Goal: Find specific page/section: Find specific page/section

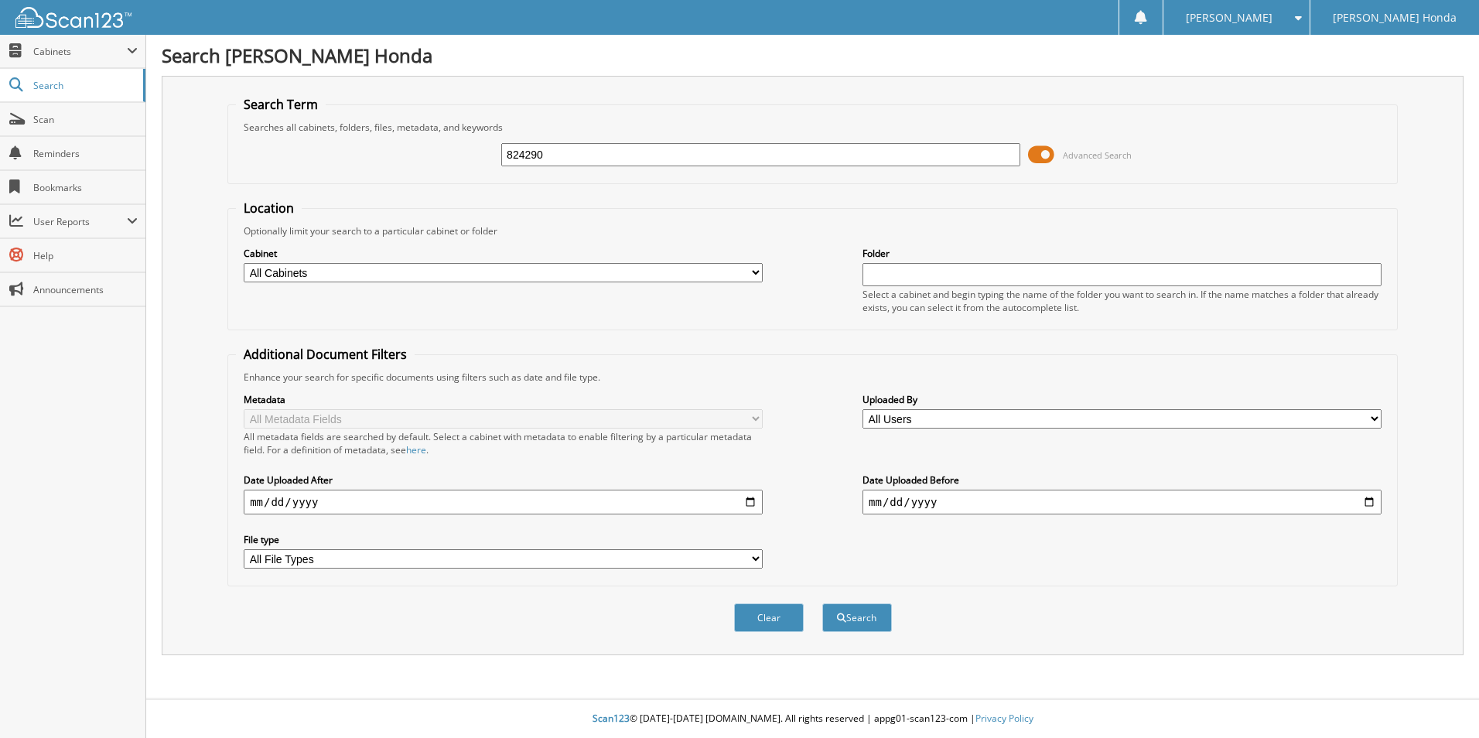
type input "824290"
click at [822, 603] on button "Search" at bounding box center [857, 617] width 70 height 29
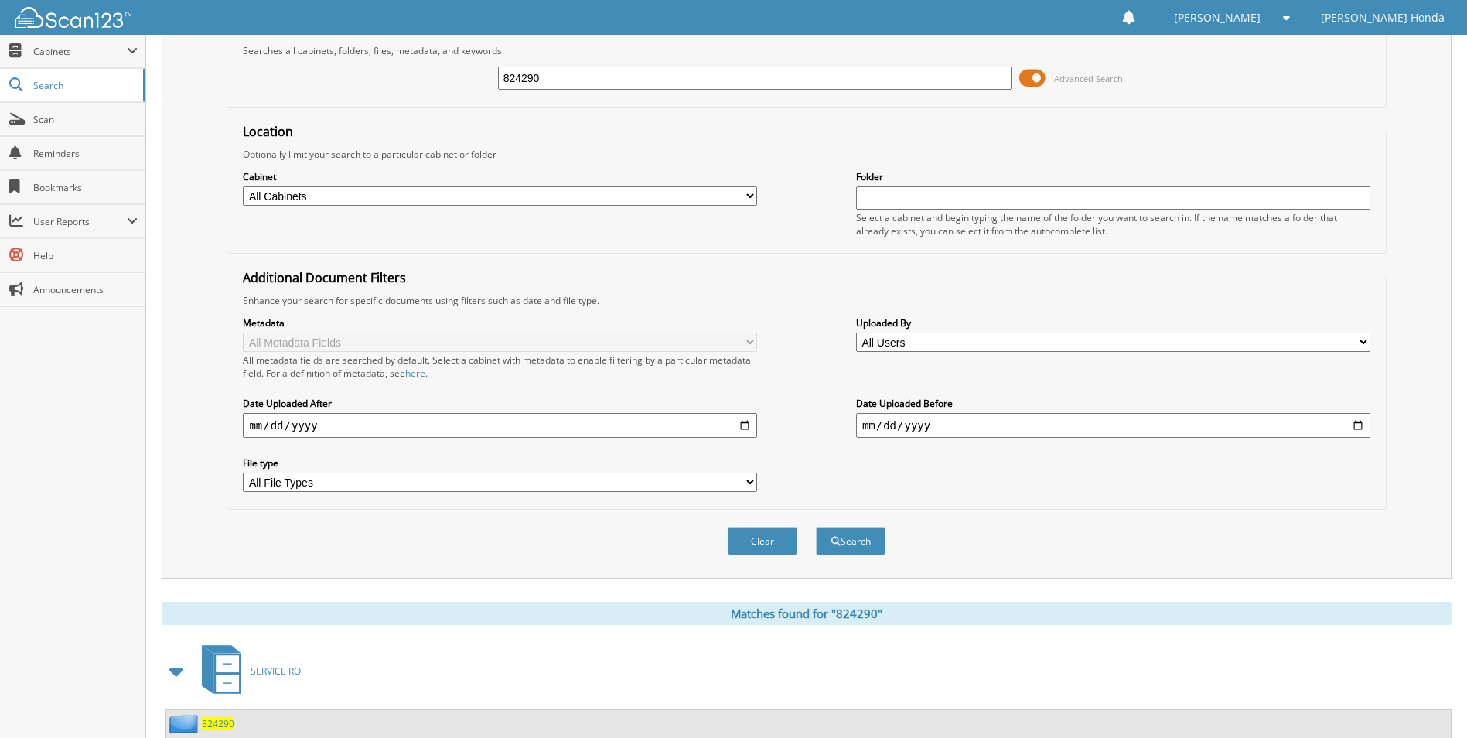
scroll to position [221, 0]
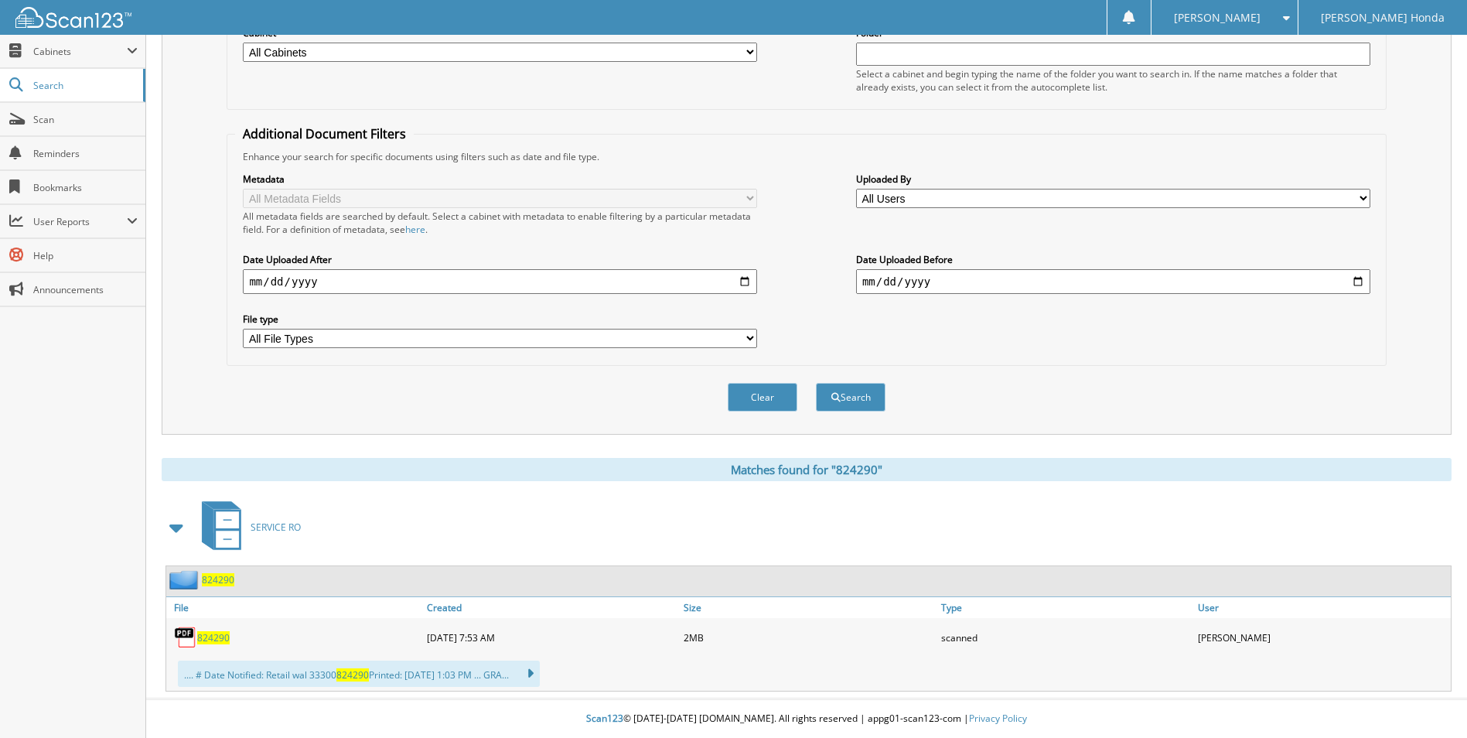
click at [218, 638] on span "824290" at bounding box center [213, 637] width 32 height 13
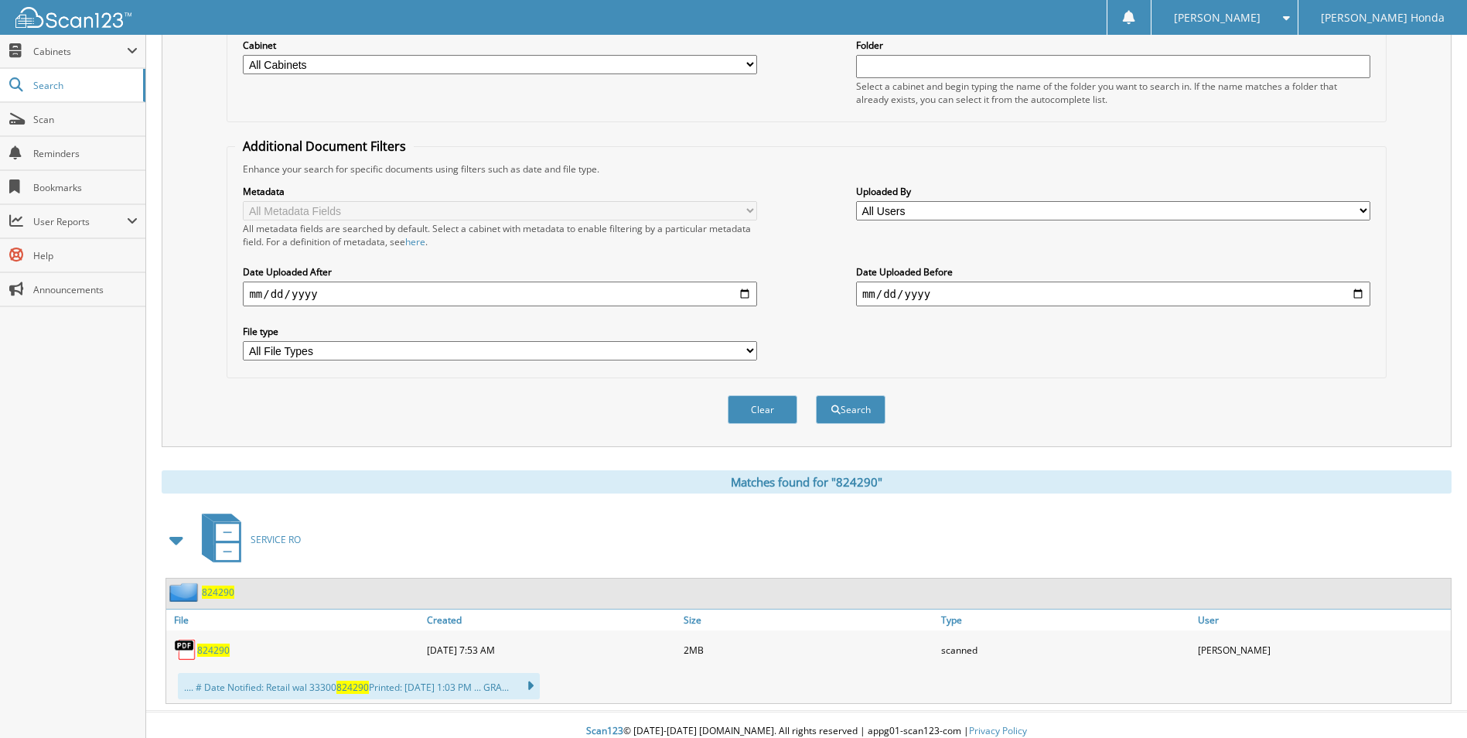
scroll to position [0, 0]
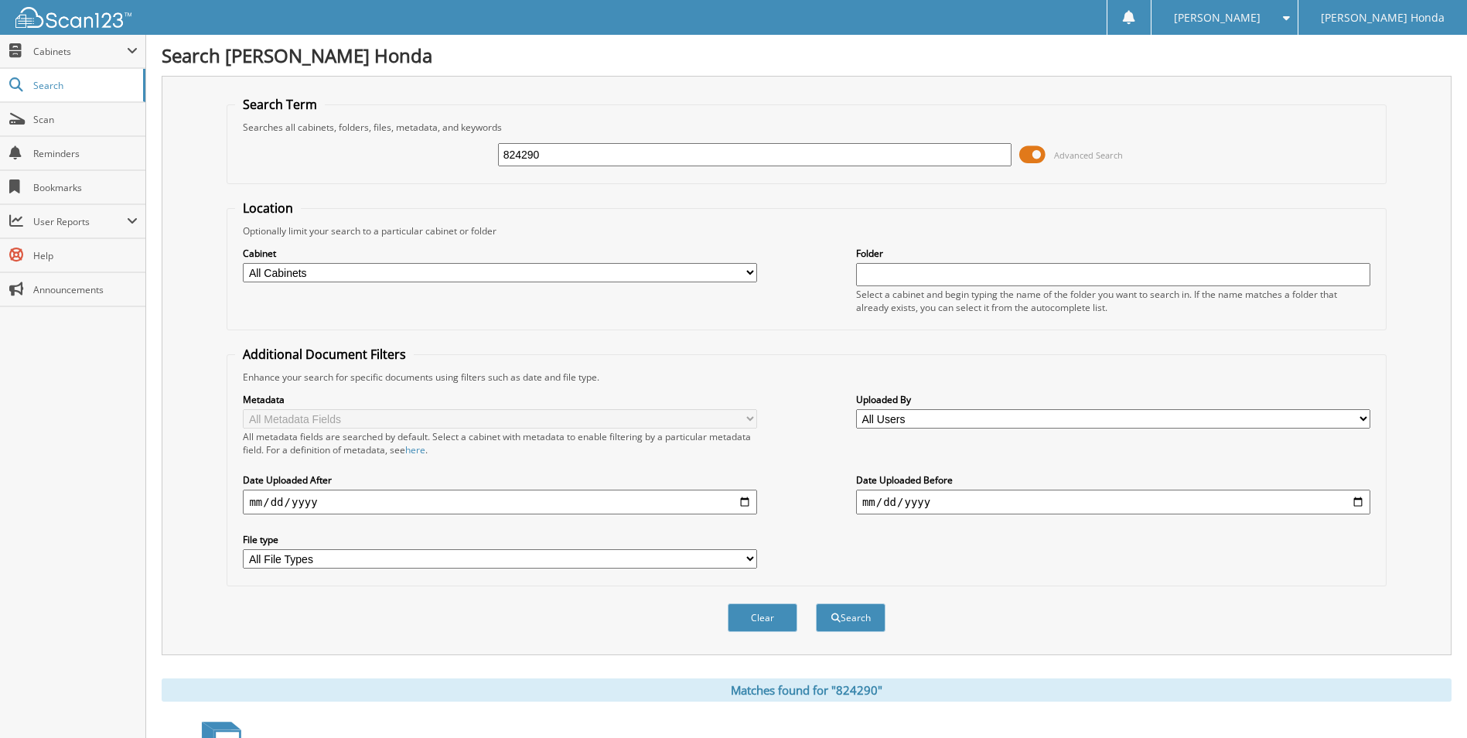
drag, startPoint x: 640, startPoint y: 164, endPoint x: 352, endPoint y: 142, distance: 288.6
click at [356, 142] on div "824290 Advanced Search" at bounding box center [806, 155] width 1142 height 42
type input "821117"
click at [816, 603] on button "Search" at bounding box center [851, 617] width 70 height 29
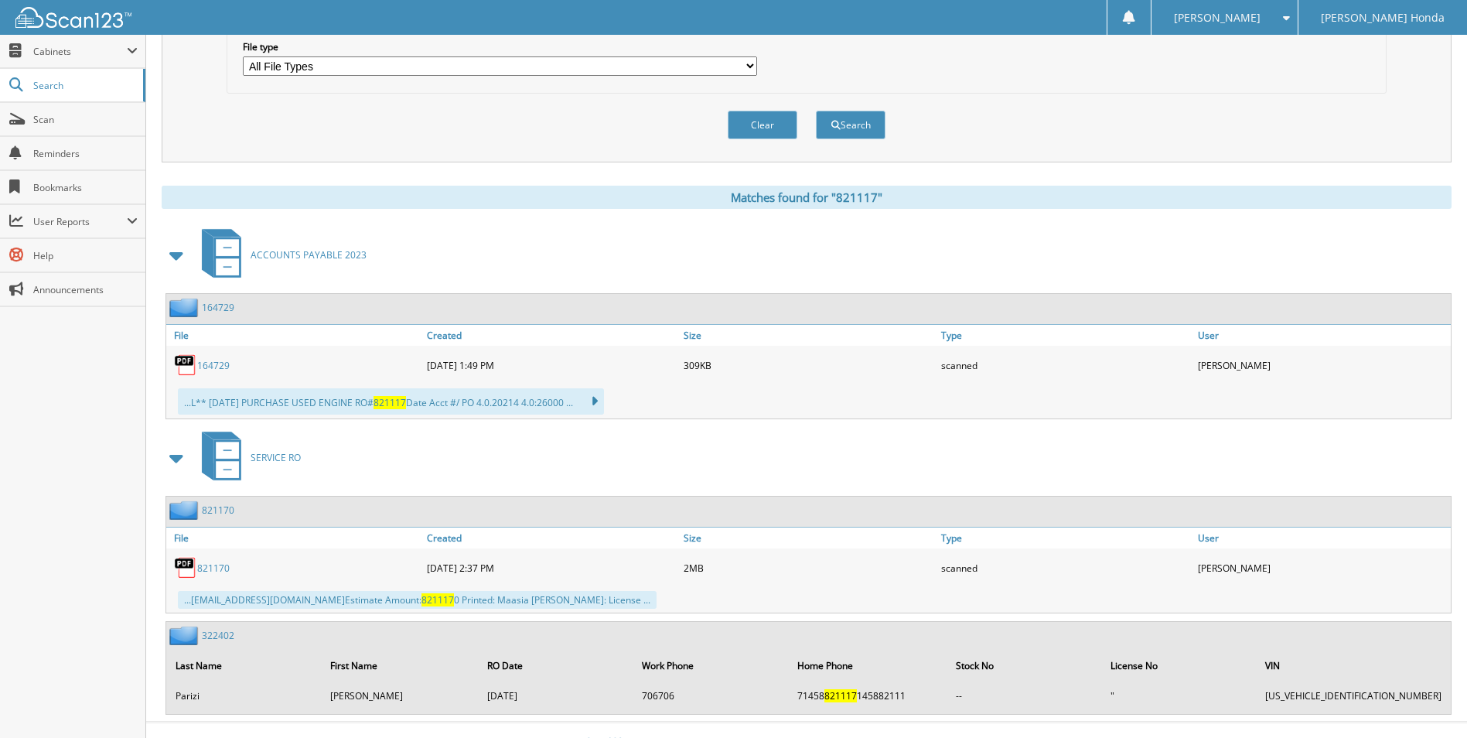
scroll to position [517, 0]
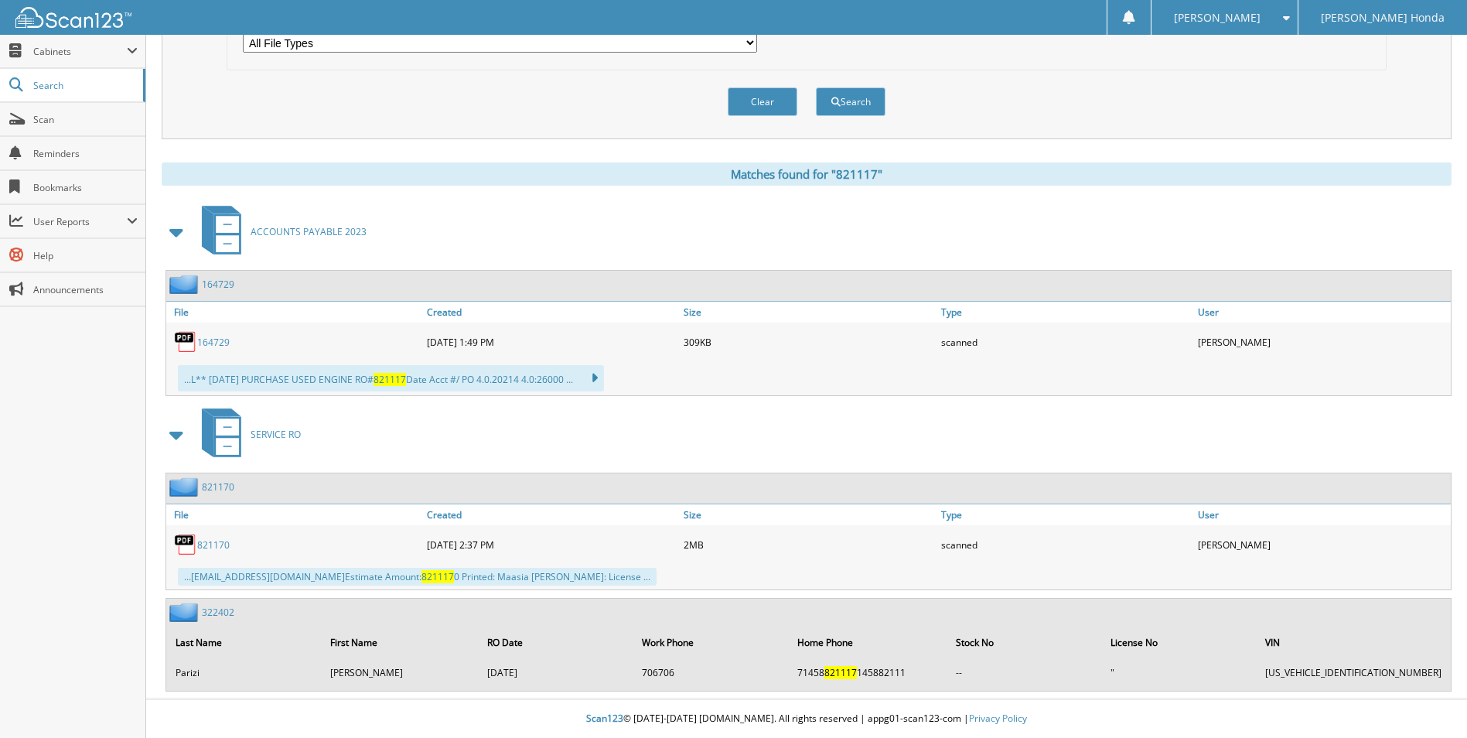
click at [220, 543] on link "821170" at bounding box center [213, 544] width 32 height 13
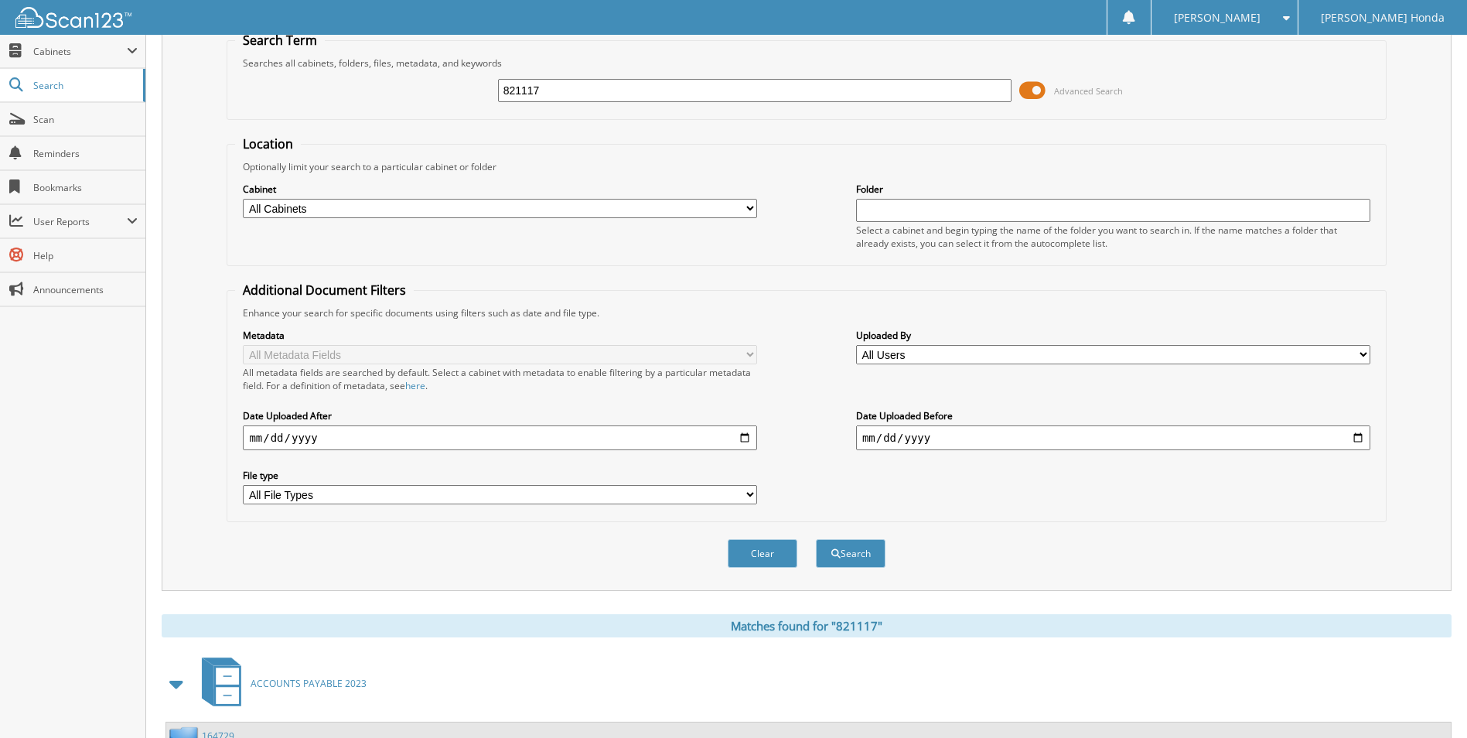
scroll to position [53, 0]
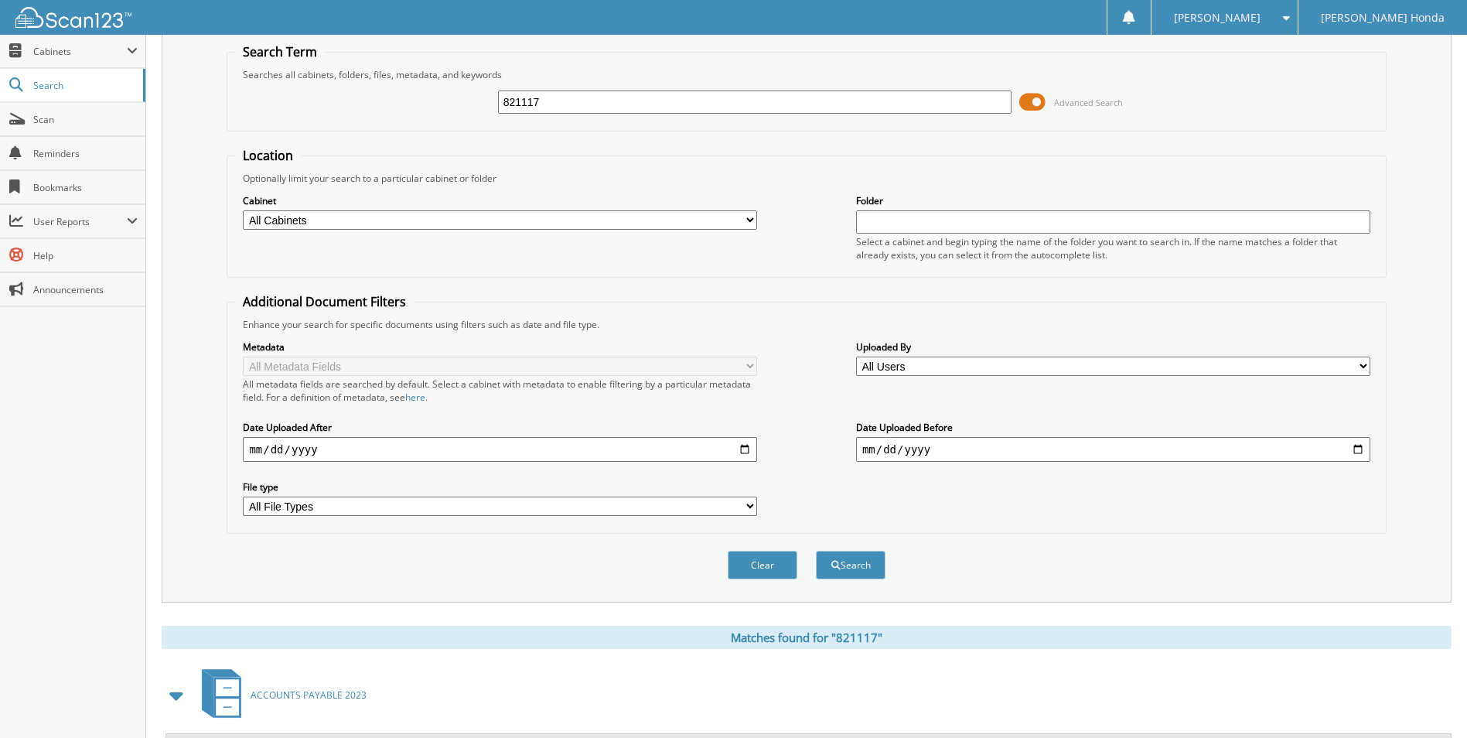
drag, startPoint x: 575, startPoint y: 99, endPoint x: 455, endPoint y: 101, distance: 119.9
click at [455, 101] on div "821117 Advanced Search" at bounding box center [806, 102] width 1142 height 42
type input "821117"
click at [816, 551] on button "Search" at bounding box center [851, 565] width 70 height 29
